Goal: Information Seeking & Learning: Learn about a topic

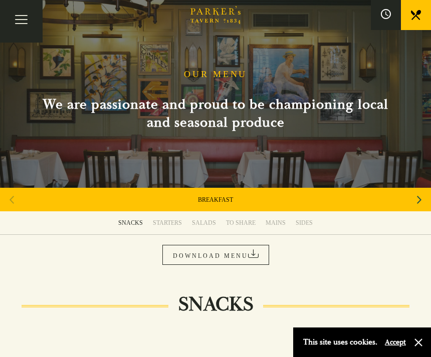
click at [418, 198] on icon "Next slide" at bounding box center [419, 200] width 5 height 22
click at [240, 203] on link "AFTERNOON TEA" at bounding box center [215, 200] width 50 height 8
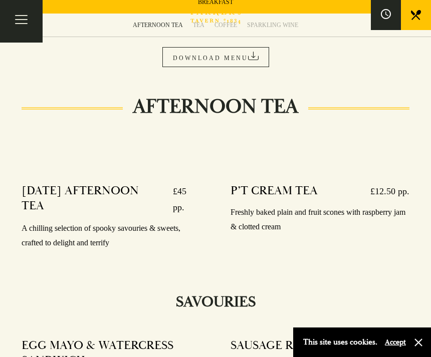
scroll to position [198, 0]
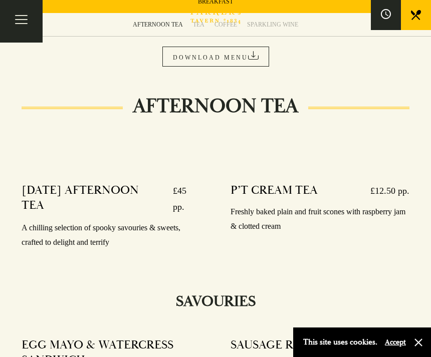
click at [257, 57] on icon at bounding box center [253, 55] width 11 height 9
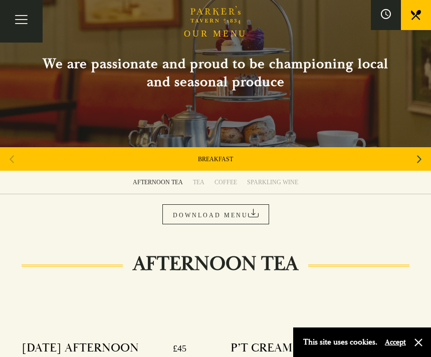
scroll to position [39, 0]
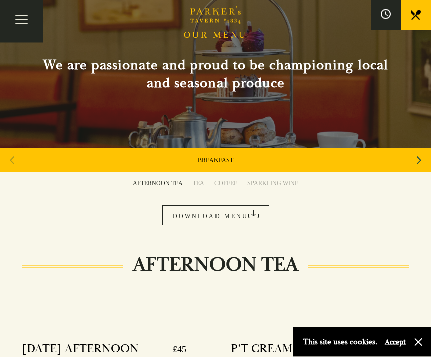
click at [425, 159] on div "Next slide" at bounding box center [419, 161] width 14 height 22
click at [422, 165] on div "Next slide" at bounding box center [419, 160] width 14 height 22
click at [218, 215] on link "DOWNLOAD MENU" at bounding box center [215, 215] width 107 height 20
click at [417, 159] on icon "Next slide" at bounding box center [419, 160] width 5 height 22
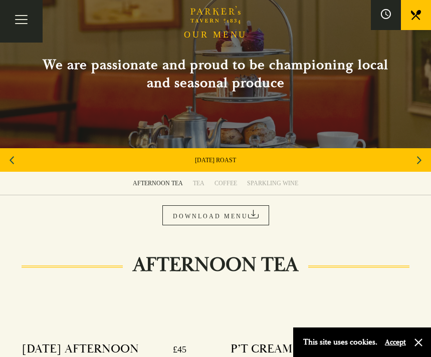
click at [17, 156] on div "Previous slide" at bounding box center [12, 160] width 14 height 22
click at [214, 162] on link "SET MENU" at bounding box center [215, 160] width 30 height 8
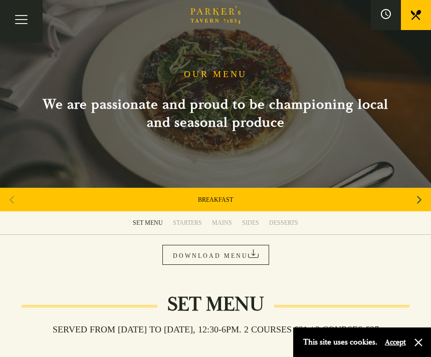
click at [246, 251] on link "DOWNLOAD MENU" at bounding box center [215, 255] width 107 height 20
click at [425, 195] on div "Next slide" at bounding box center [419, 200] width 14 height 22
click at [425, 198] on div "Next slide" at bounding box center [419, 200] width 14 height 22
click at [424, 199] on div "Next slide" at bounding box center [419, 200] width 14 height 22
click at [424, 197] on div "Next slide" at bounding box center [419, 200] width 14 height 22
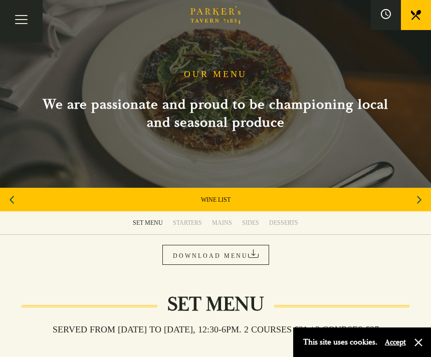
click at [425, 196] on div "Next slide" at bounding box center [419, 200] width 14 height 22
click at [248, 202] on div "A LA CARTE" at bounding box center [215, 200] width 431 height 24
click at [220, 199] on link "A LA CARTE" at bounding box center [216, 200] width 34 height 8
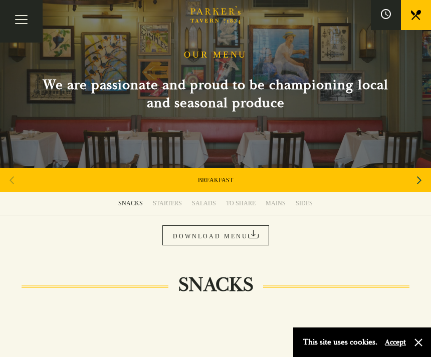
scroll to position [23, 0]
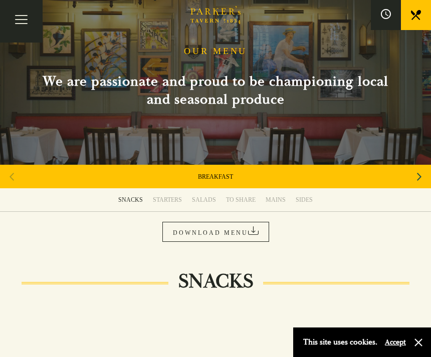
click at [237, 230] on link "DOWNLOAD MENU" at bounding box center [215, 232] width 107 height 20
click at [215, 177] on link "BREAKFAST" at bounding box center [215, 177] width 35 height 8
